Goal: Obtain resource: Obtain resource

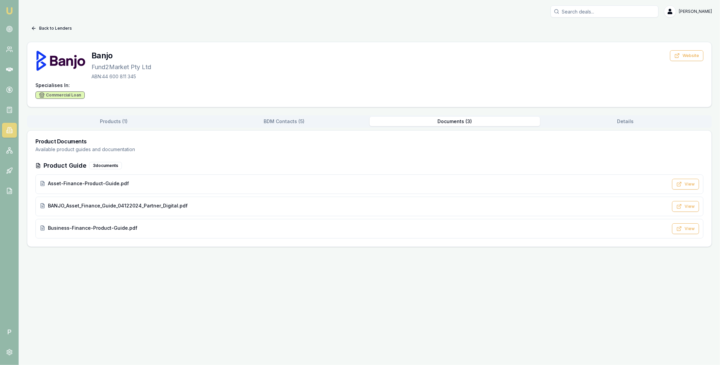
click at [48, 28] on button "Back to Lenders" at bounding box center [51, 28] width 49 height 11
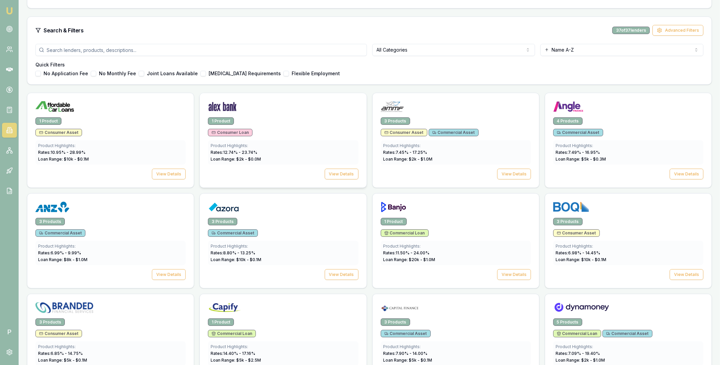
click at [221, 108] on img at bounding box center [222, 106] width 29 height 11
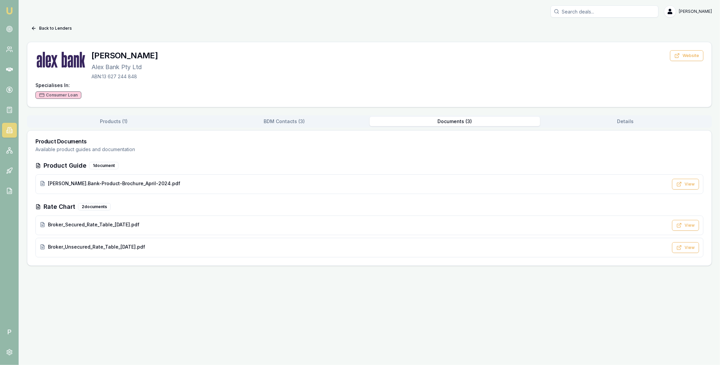
click at [446, 120] on button "Documents ( 3 )" at bounding box center [454, 121] width 170 height 9
click at [688, 223] on button "View" at bounding box center [685, 225] width 27 height 11
